Goal: Task Accomplishment & Management: Manage account settings

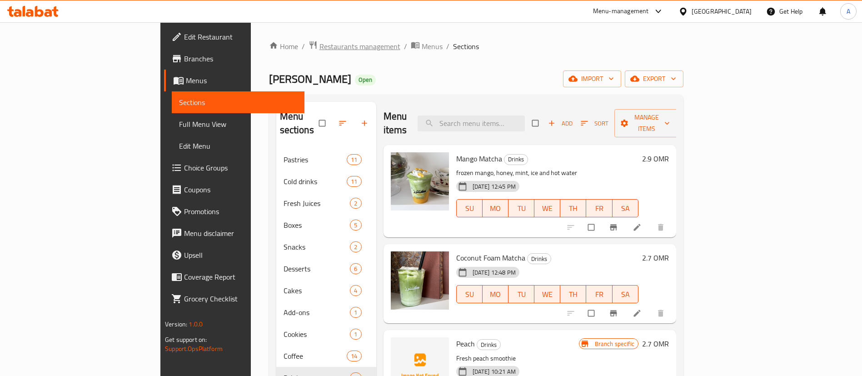
click at [319, 47] on span "Restaurants management" at bounding box center [359, 46] width 81 height 11
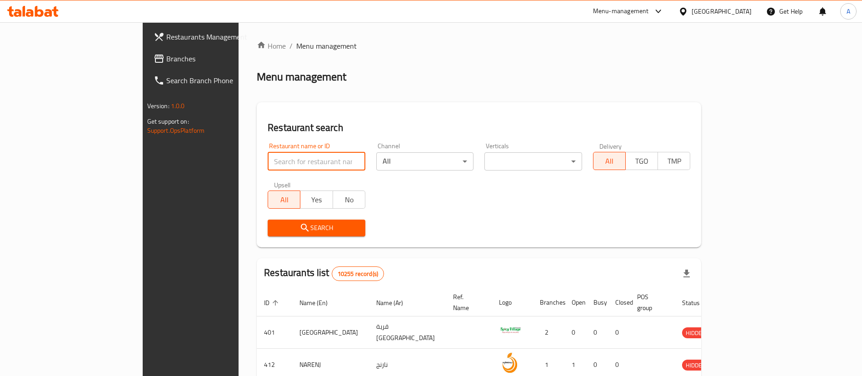
click at [283, 155] on input "search" at bounding box center [317, 161] width 98 height 18
click at [295, 143] on div "Restaurant name or ID Restaurant name or ID" at bounding box center [317, 157] width 98 height 28
click at [292, 152] on input "search" at bounding box center [317, 161] width 98 height 18
type input "fawaz co"
click button "Search" at bounding box center [317, 227] width 98 height 17
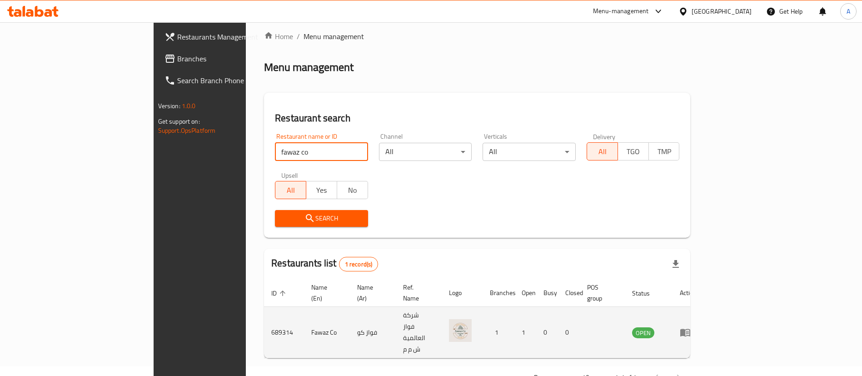
scroll to position [12, 0]
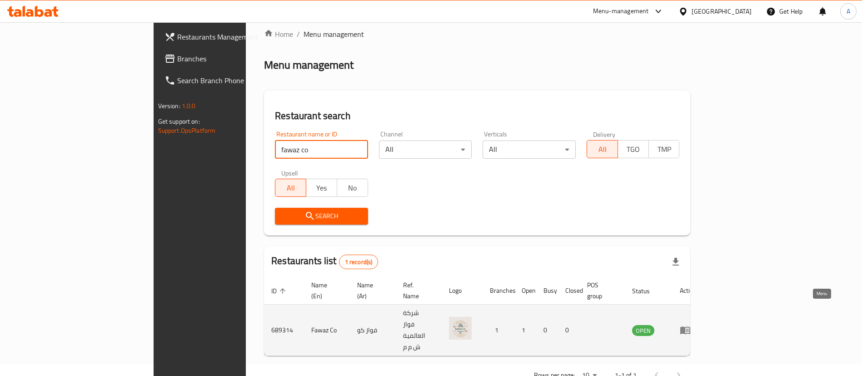
click at [690, 327] on icon "enhanced table" at bounding box center [685, 331] width 10 height 8
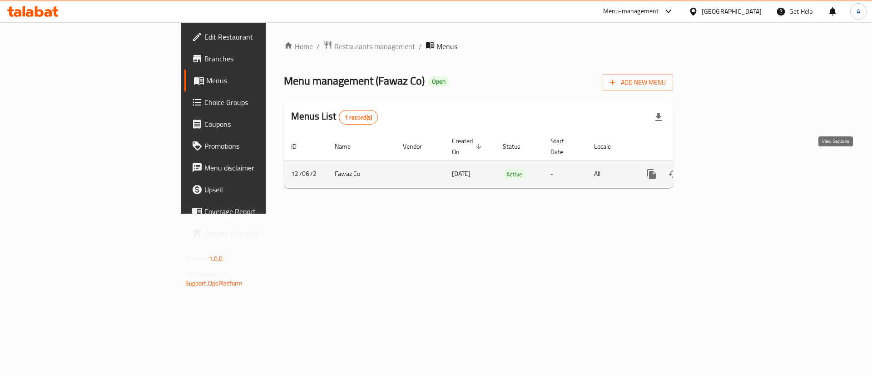
click at [723, 169] on icon "enhanced table" at bounding box center [717, 174] width 11 height 11
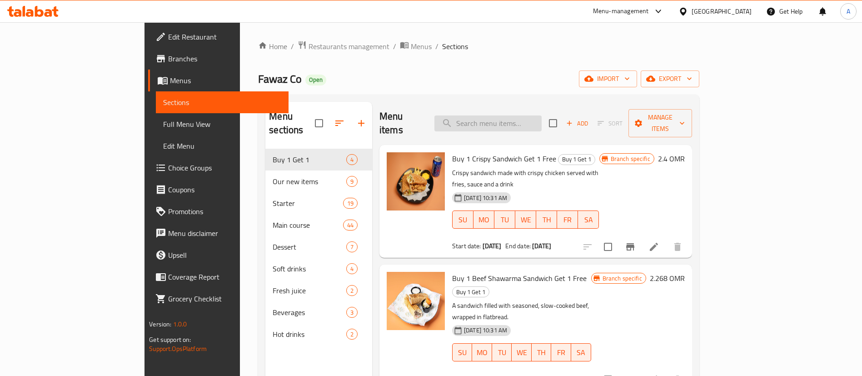
click at [541, 115] on input "search" at bounding box center [487, 123] width 107 height 16
type input "mixed"
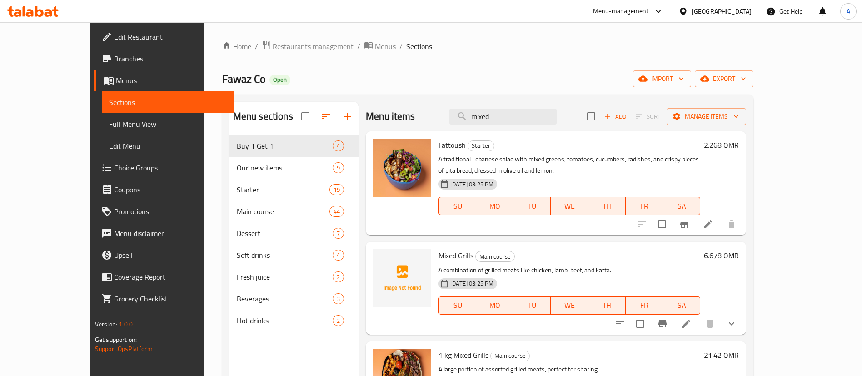
click at [691, 325] on icon at bounding box center [685, 323] width 11 height 11
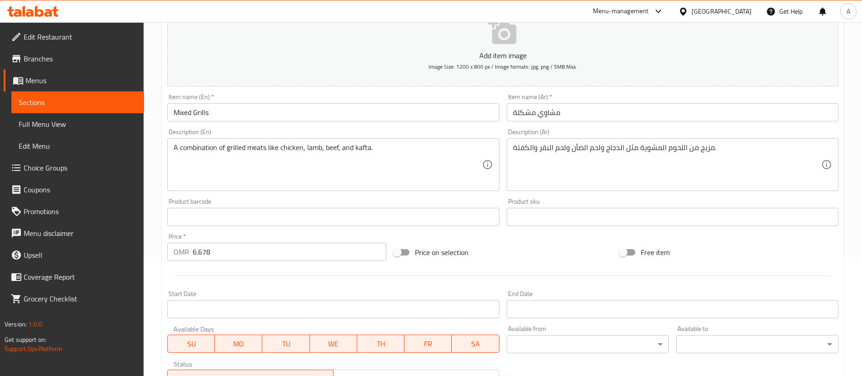
scroll to position [281, 0]
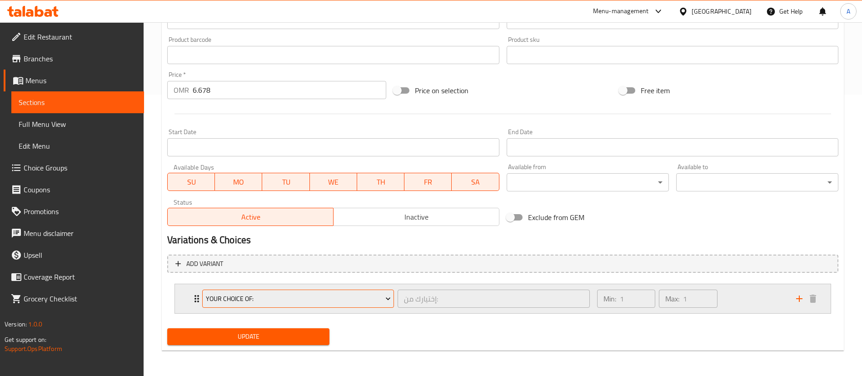
click at [218, 293] on span "Your Choice of:" at bounding box center [298, 298] width 185 height 11
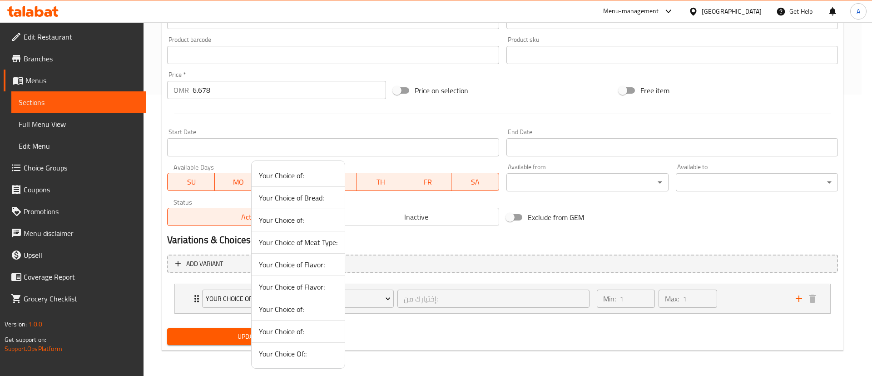
click at [188, 300] on div at bounding box center [436, 188] width 872 height 376
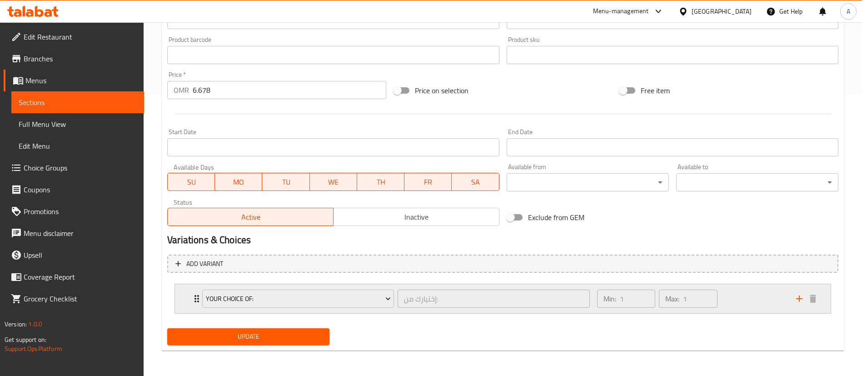
click at [195, 297] on icon "Expand" at bounding box center [196, 298] width 11 height 11
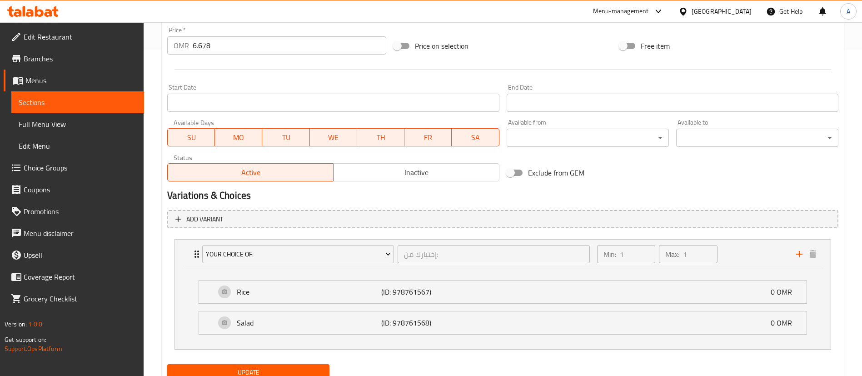
scroll to position [362, 0]
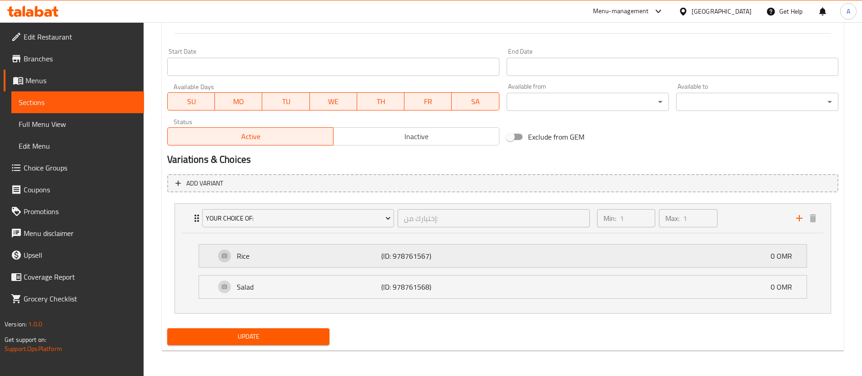
click at [645, 262] on div "Rice (ID: 978761567) 0 OMR" at bounding box center [505, 255] width 580 height 23
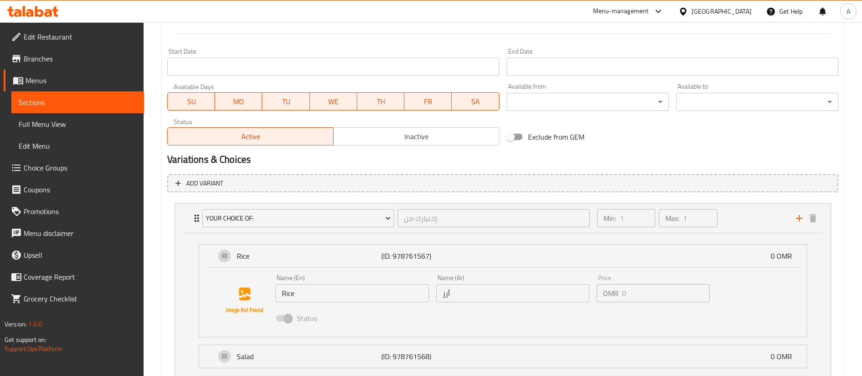
click at [290, 321] on span at bounding box center [283, 317] width 26 height 17
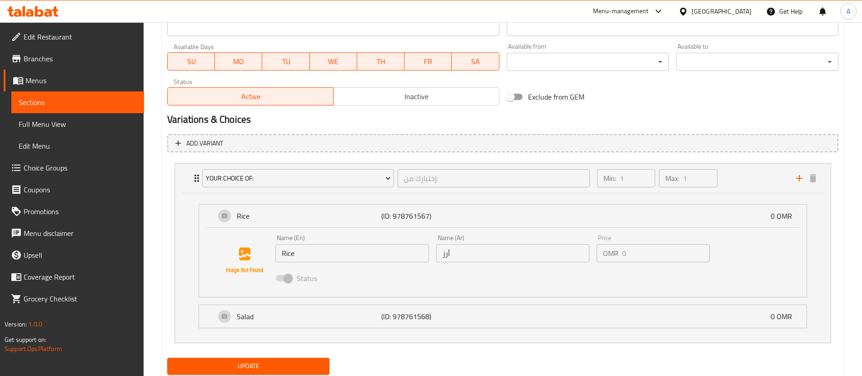
scroll to position [431, 0]
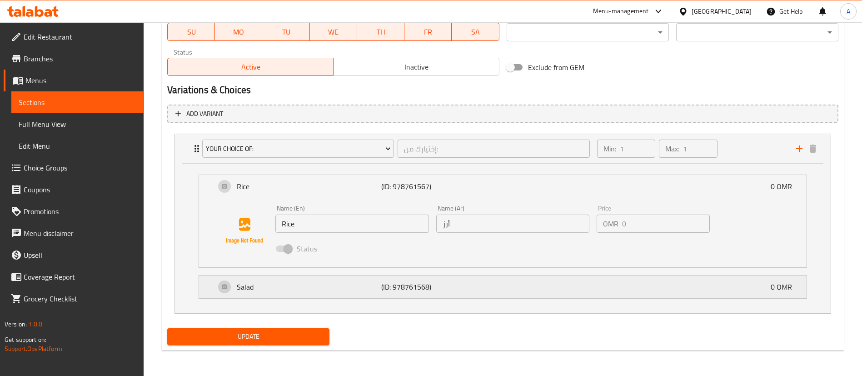
click at [252, 288] on p "Salad" at bounding box center [309, 286] width 144 height 11
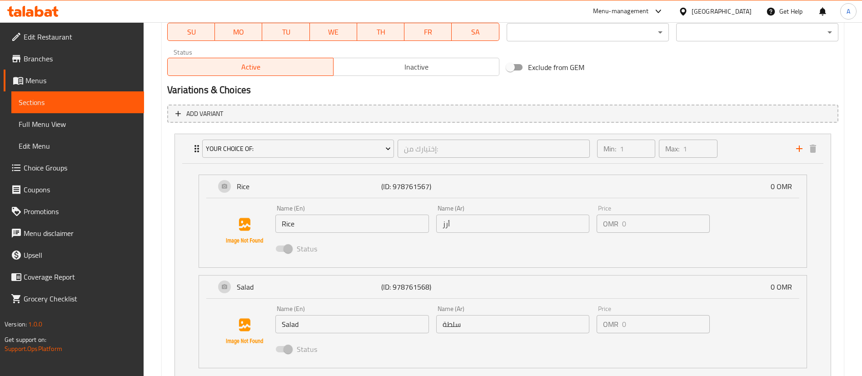
click at [288, 347] on span at bounding box center [283, 349] width 15 height 6
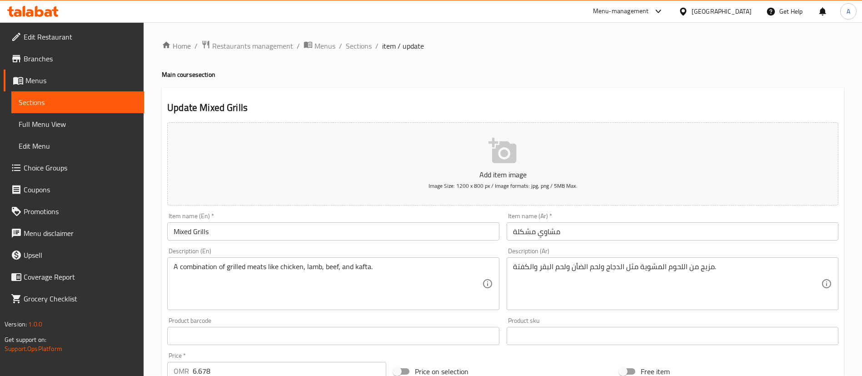
scroll to position [0, 0]
drag, startPoint x: 354, startPoint y: 40, endPoint x: 378, endPoint y: 59, distance: 30.2
click at [354, 41] on span "Sections" at bounding box center [359, 46] width 26 height 11
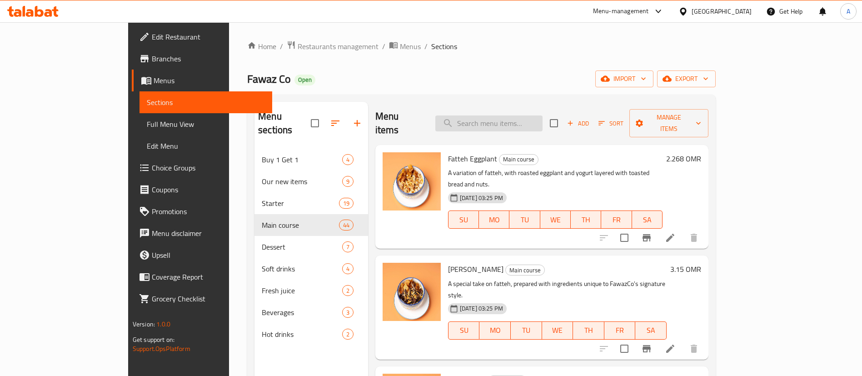
click at [492, 116] on input "search" at bounding box center [488, 123] width 107 height 16
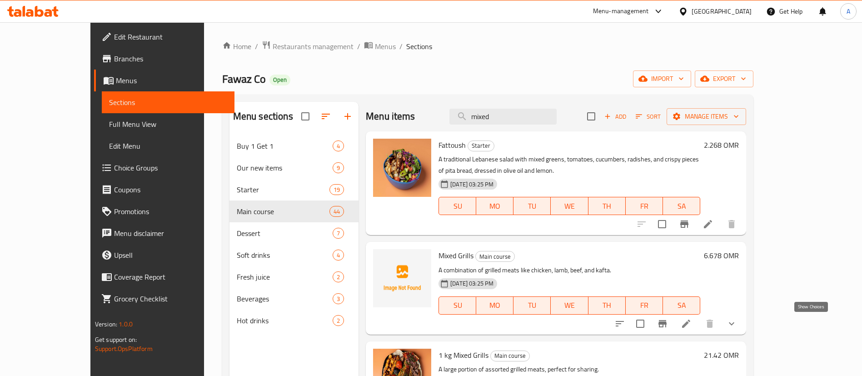
type input "mixed"
click at [737, 324] on icon "show more" at bounding box center [731, 323] width 11 height 11
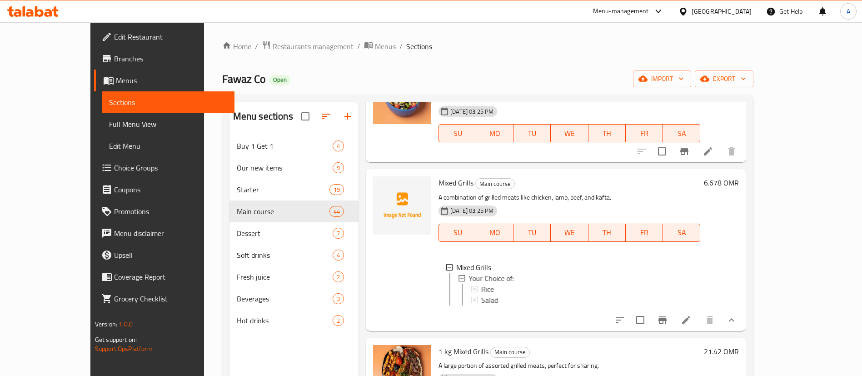
scroll to position [135, 0]
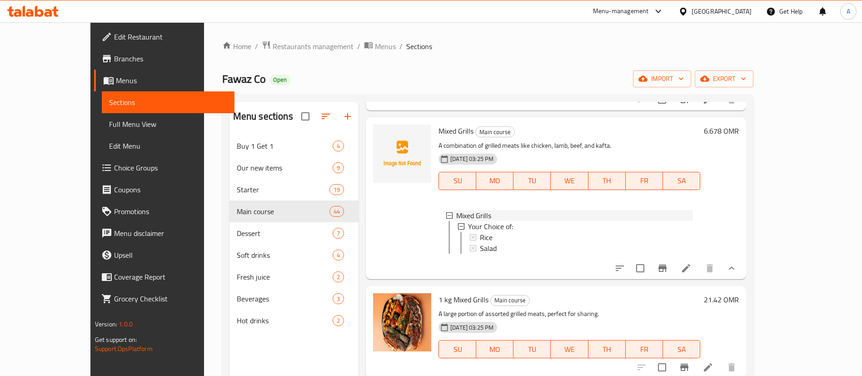
click at [446, 212] on icon at bounding box center [449, 215] width 6 height 6
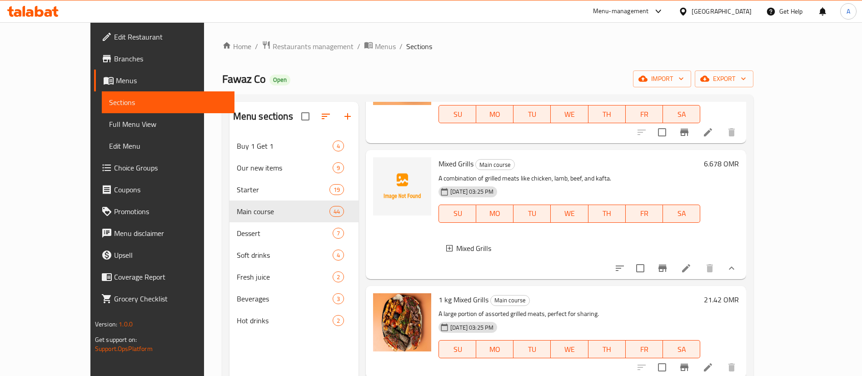
click at [446, 245] on icon at bounding box center [449, 248] width 6 height 6
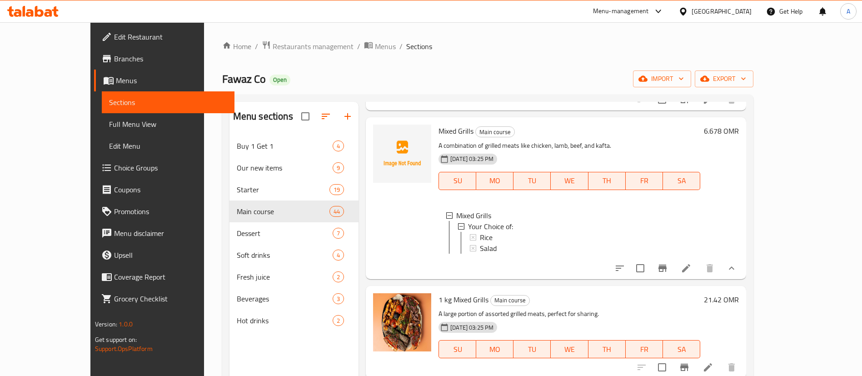
scroll to position [1, 0]
click at [470, 233] on icon at bounding box center [473, 236] width 6 height 6
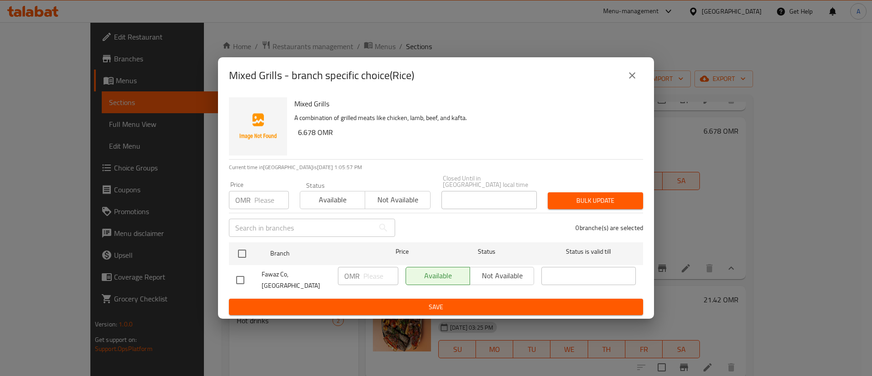
click at [499, 276] on div "Available Not available" at bounding box center [470, 276] width 129 height 18
click at [509, 276] on div "Available Not available" at bounding box center [470, 276] width 129 height 18
click at [235, 278] on input "checkbox" at bounding box center [240, 279] width 19 height 19
checkbox input "true"
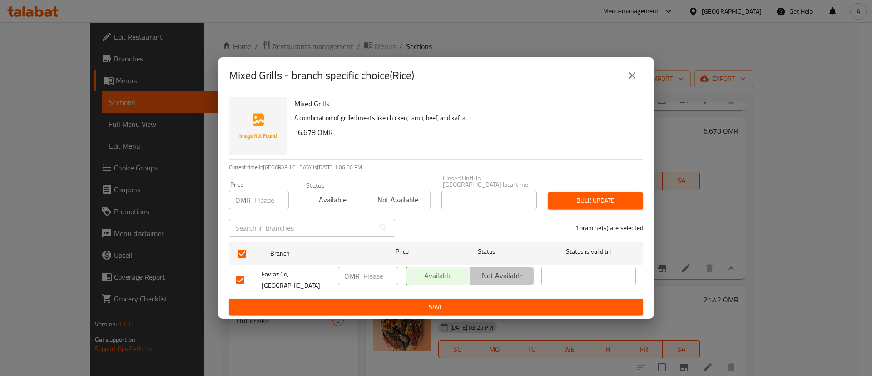
click at [514, 277] on span "Not available" at bounding box center [502, 275] width 57 height 13
click at [517, 301] on span "Save" at bounding box center [436, 306] width 400 height 11
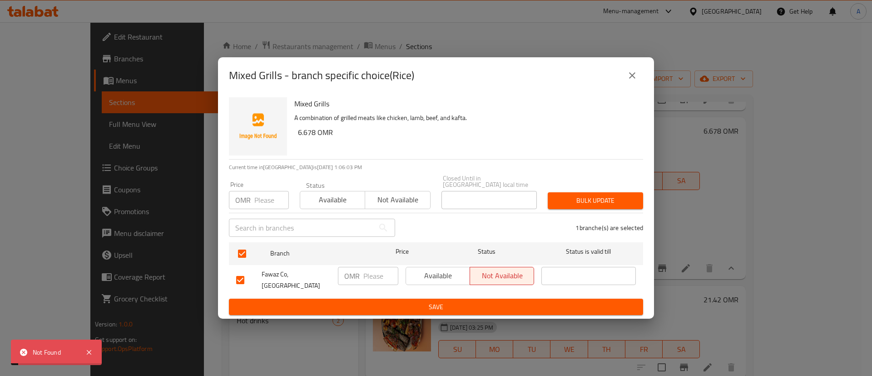
click at [709, 268] on div "Mixed Grills - branch specific choice(Rice) Mixed Grills A combination of grill…" at bounding box center [436, 188] width 872 height 376
click at [631, 79] on icon "close" at bounding box center [632, 75] width 6 height 6
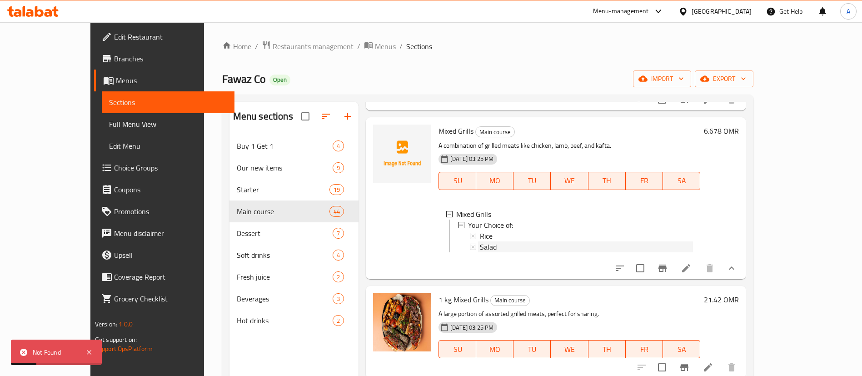
click at [480, 241] on span "Salad" at bounding box center [488, 246] width 17 height 11
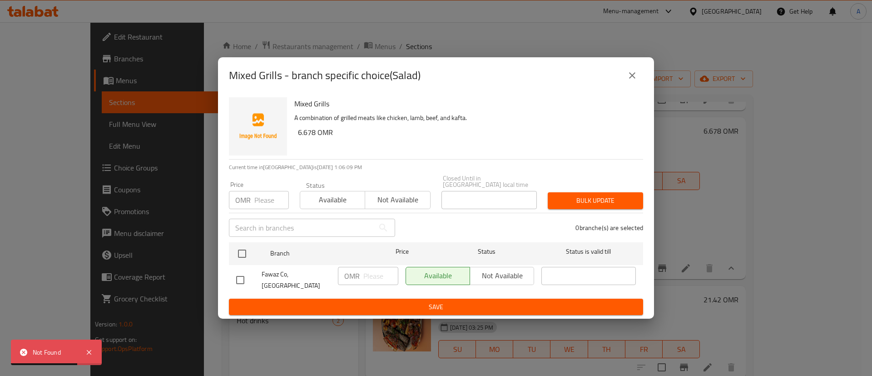
click at [237, 279] on input "checkbox" at bounding box center [240, 279] width 19 height 19
checkbox input "true"
click at [498, 281] on span "Not available" at bounding box center [502, 275] width 57 height 13
click at [523, 298] on button "Save" at bounding box center [436, 306] width 414 height 17
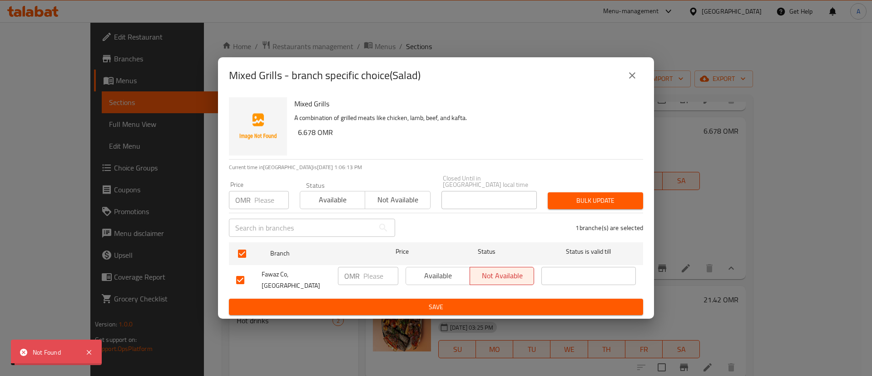
click at [636, 81] on icon "close" at bounding box center [632, 75] width 11 height 11
